Goal: Information Seeking & Learning: Find specific page/section

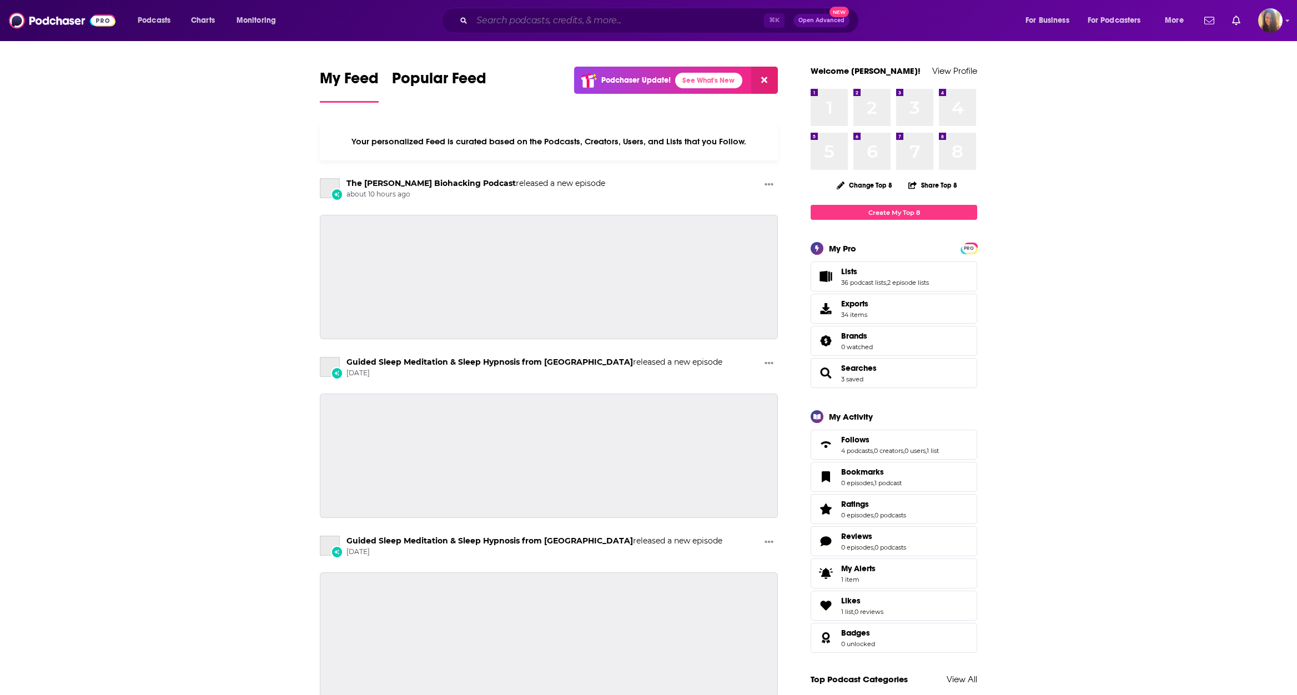
click at [531, 18] on input "Search podcasts, credits, & more..." at bounding box center [618, 21] width 292 height 18
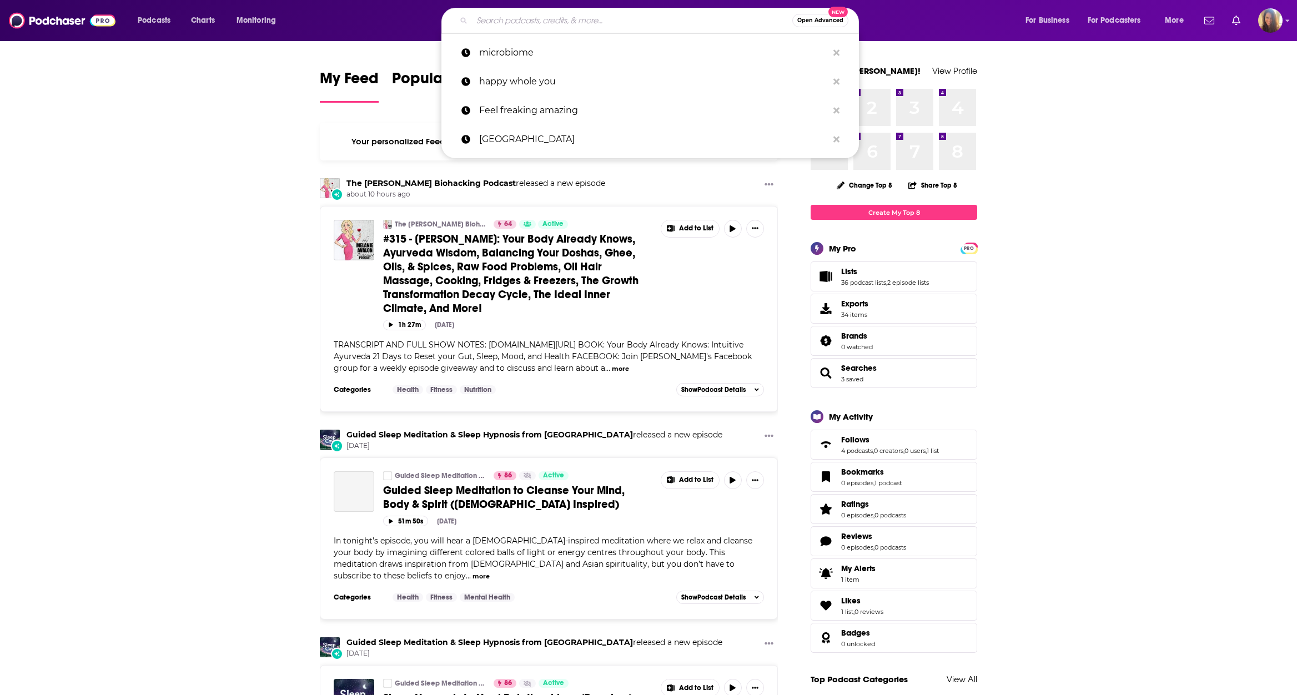
paste input "[PERSON_NAME] Functional Nutrition Podcast"
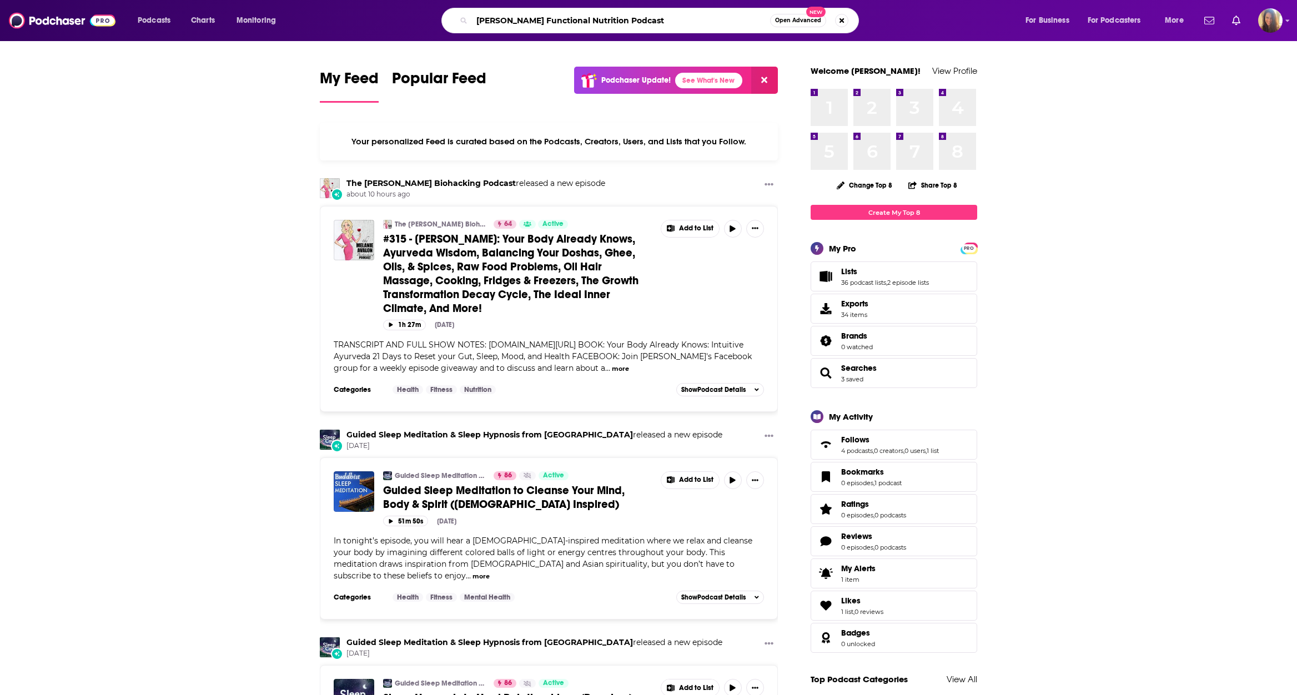
type input "[PERSON_NAME] Functional Nutrition Podcast"
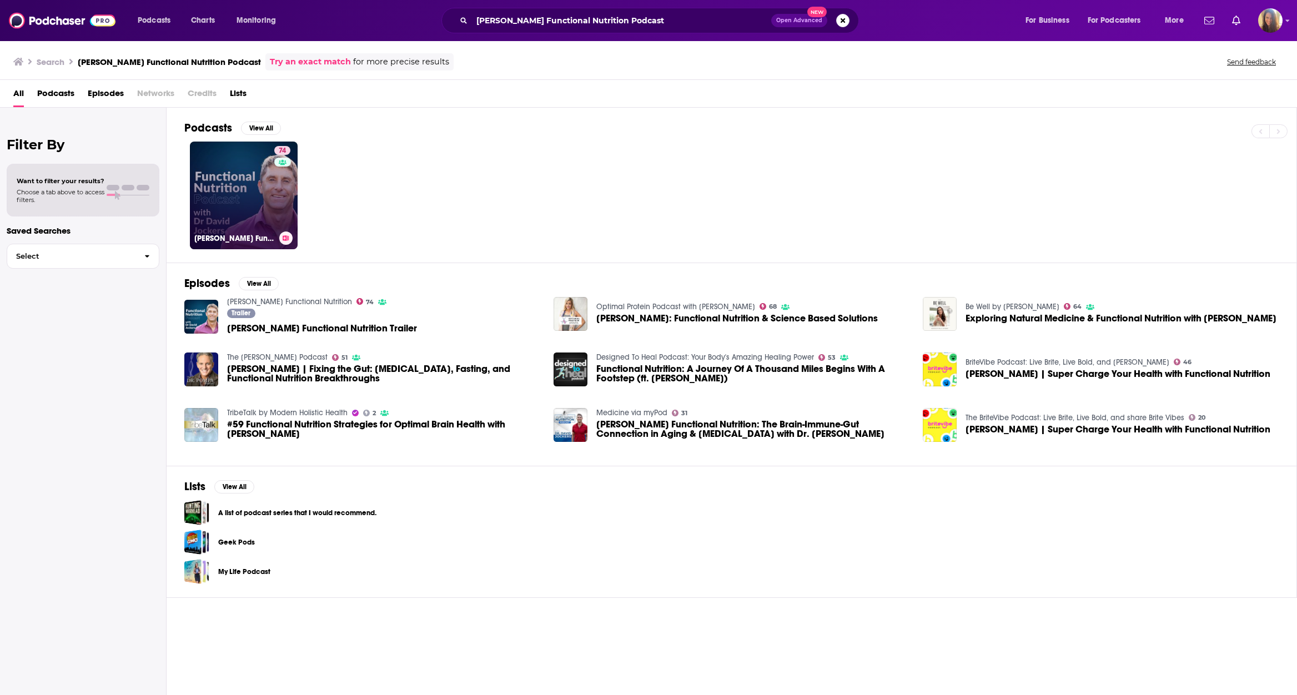
click at [269, 194] on link "74 [PERSON_NAME] Functional Nutrition" at bounding box center [244, 196] width 108 height 108
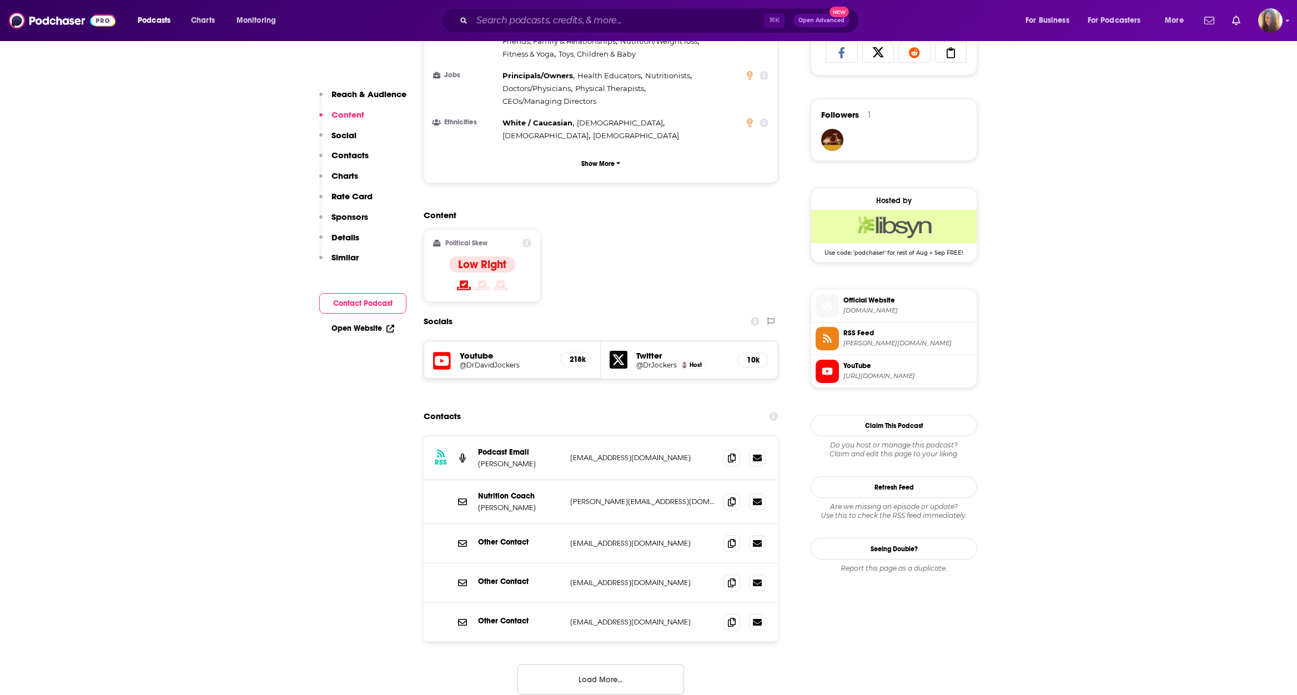
scroll to position [756, 0]
click at [729, 452] on icon at bounding box center [732, 456] width 8 height 9
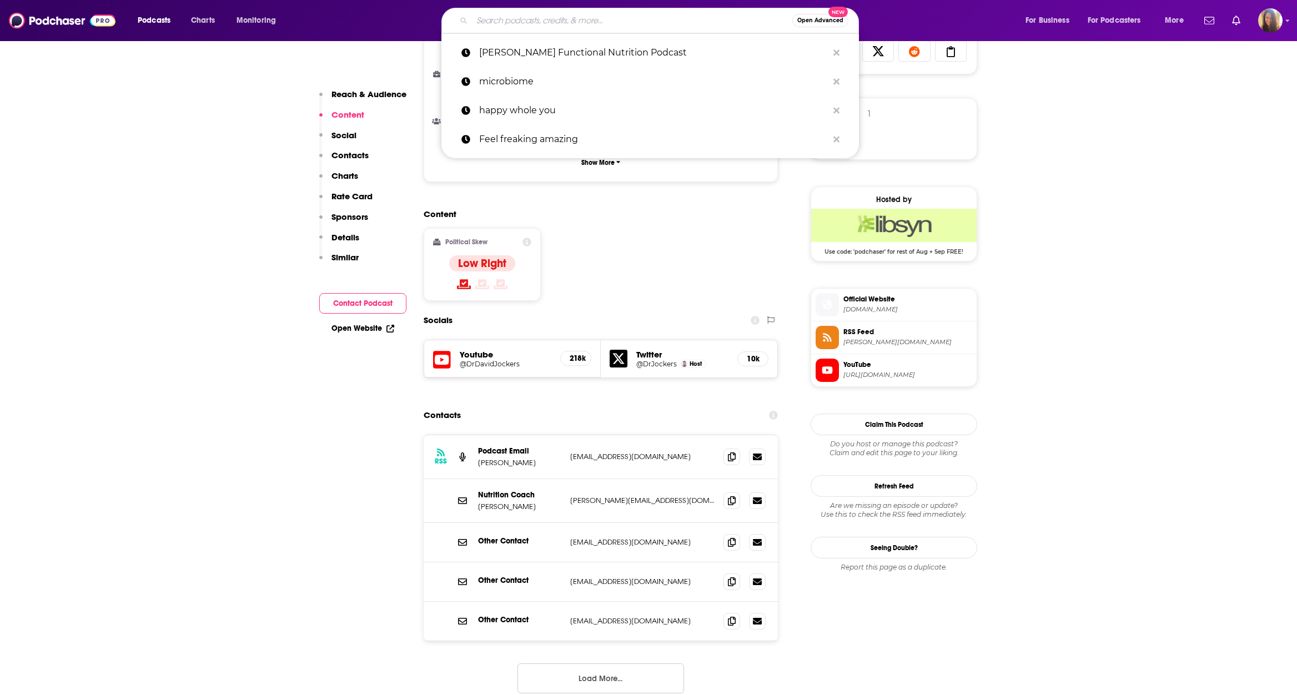
click at [537, 20] on input "Search podcasts, credits, & more..." at bounding box center [632, 21] width 320 height 18
paste input "Found My Fitness Podcast"
type input "Found My Fitness Podcast"
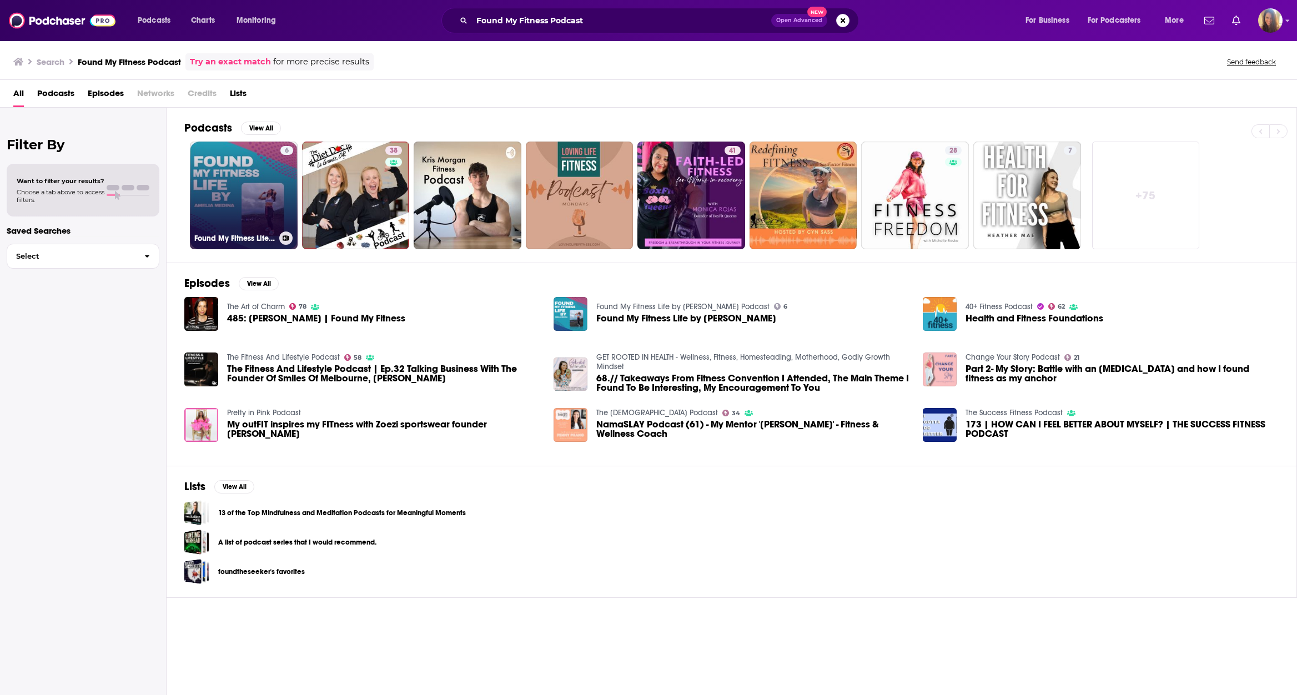
click at [229, 187] on link "6 Found My Fitness Life by [PERSON_NAME] Podcast" at bounding box center [244, 196] width 108 height 108
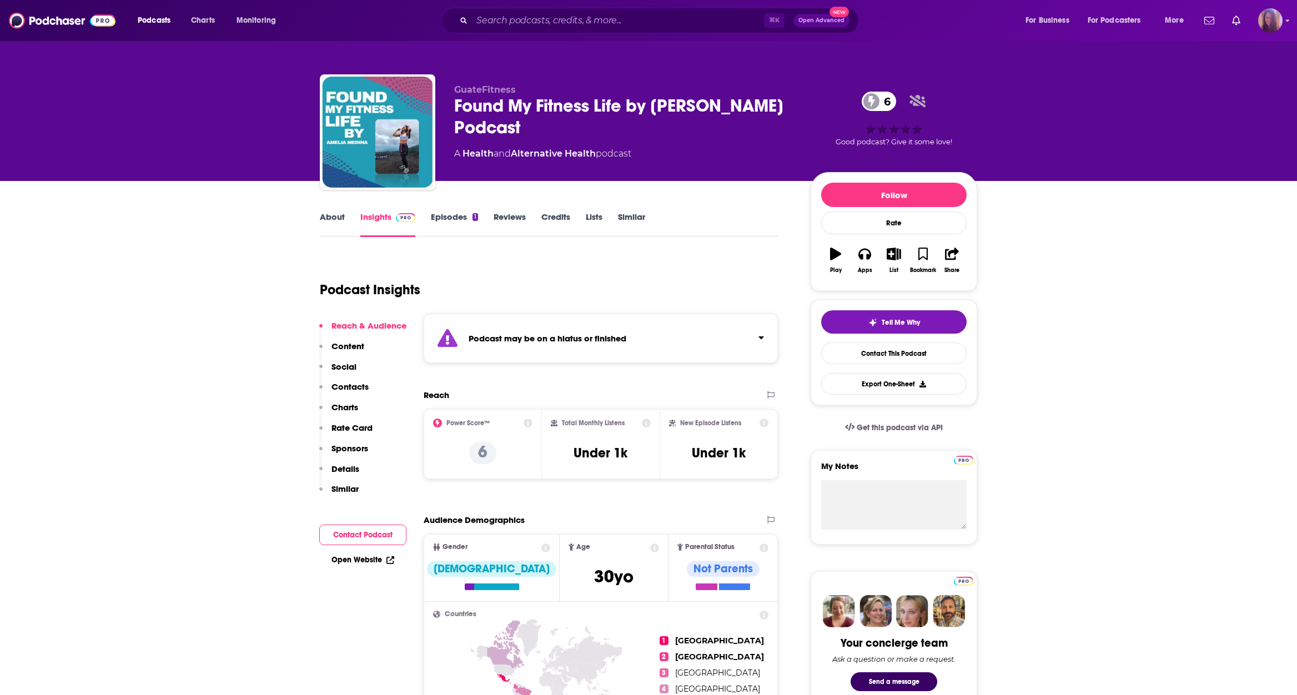
click at [1275, 18] on img "Logged in as AHartman333" at bounding box center [1270, 20] width 24 height 24
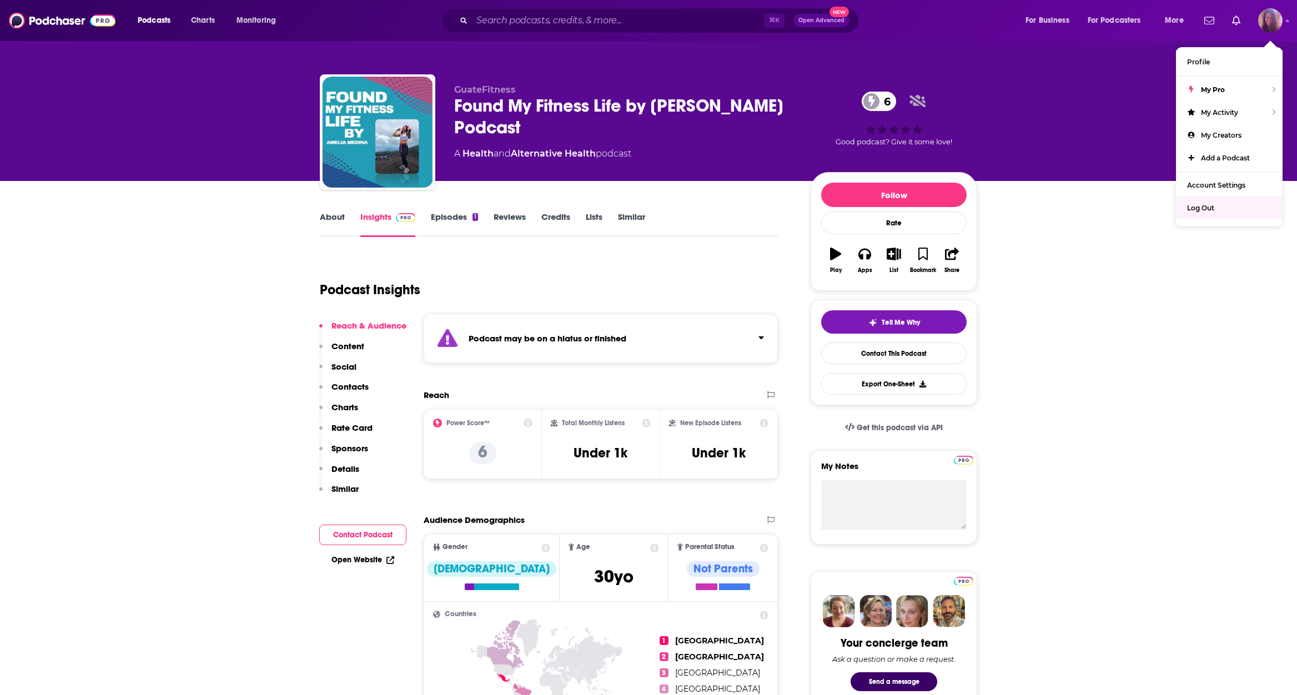
click at [1211, 204] on span "Log Out" at bounding box center [1200, 208] width 27 height 8
